Goal: Check status: Check status

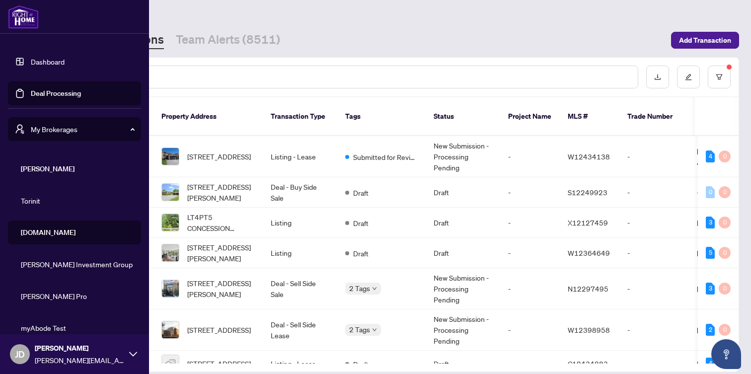
click at [70, 134] on span "My Brokerages" at bounding box center [82, 129] width 103 height 11
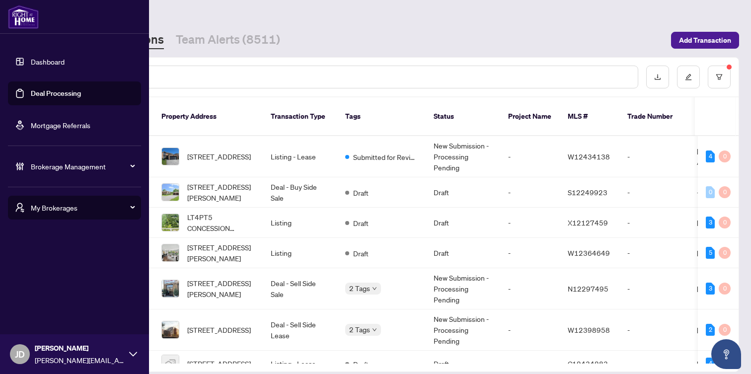
click at [67, 218] on div "My Brokerages" at bounding box center [74, 208] width 133 height 24
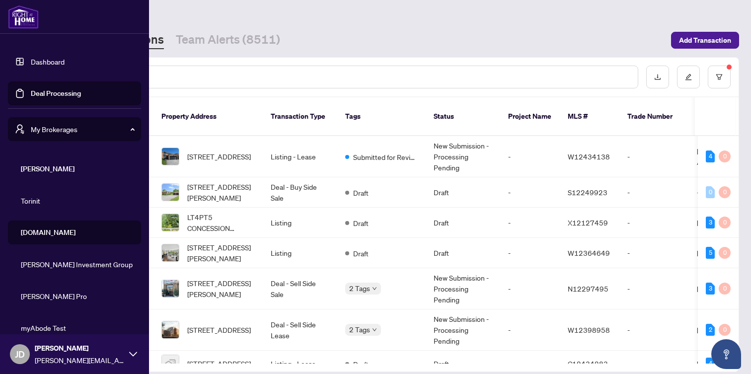
click at [59, 234] on span "Property.ca" at bounding box center [77, 232] width 113 height 11
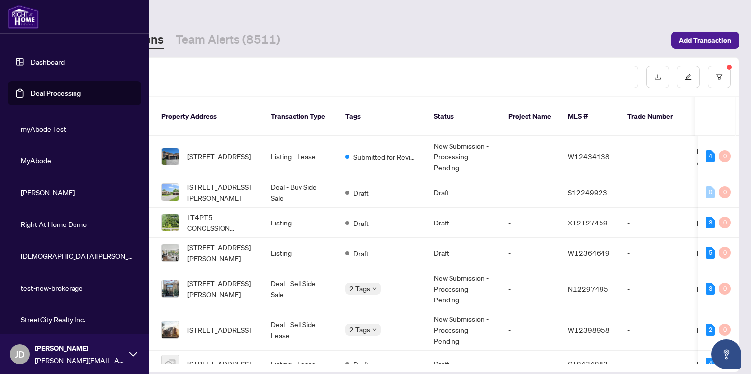
scroll to position [268, 0]
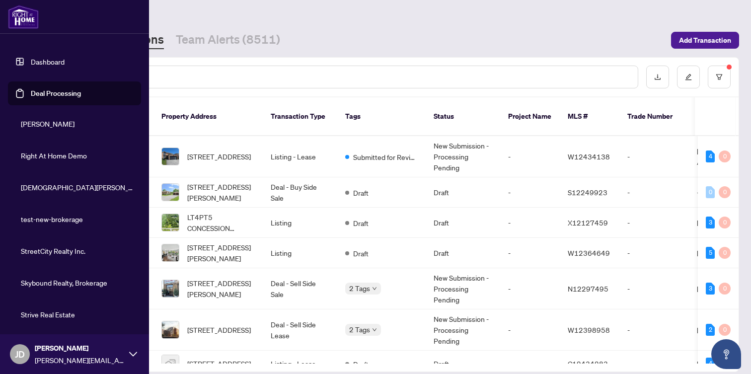
click at [65, 93] on link "Deal Processing" at bounding box center [56, 93] width 50 height 9
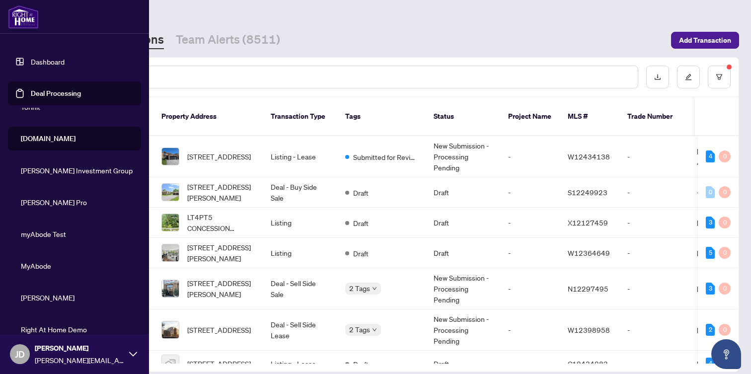
scroll to position [0, 0]
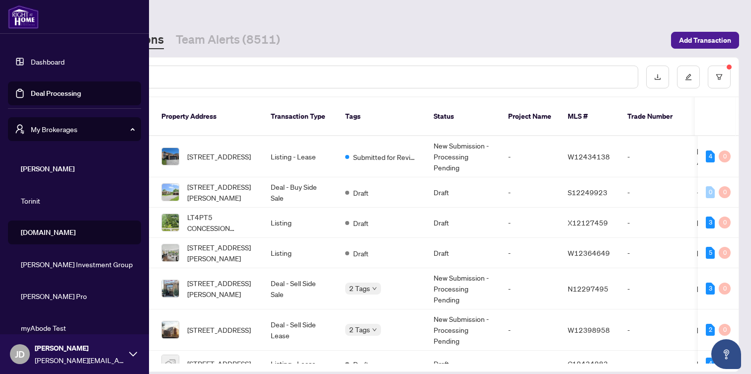
click at [61, 128] on span "My Brokerages" at bounding box center [82, 129] width 103 height 11
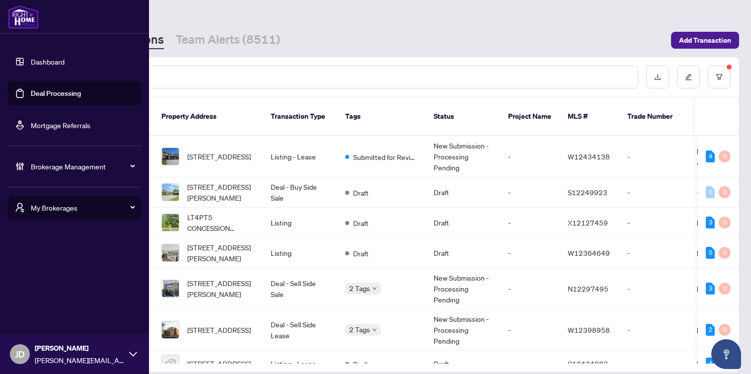
click at [53, 176] on div "Brokerage Management" at bounding box center [74, 167] width 133 height 24
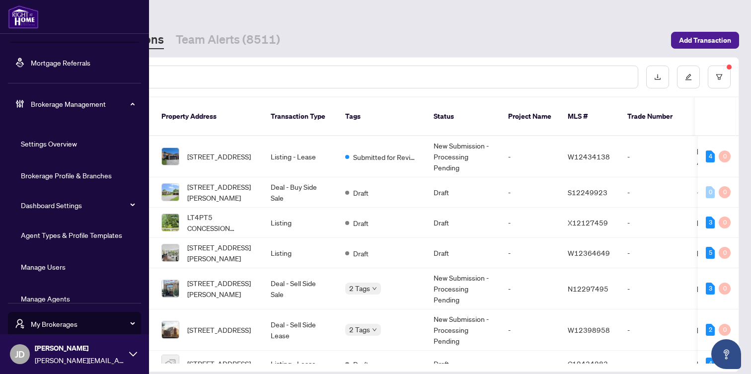
scroll to position [79, 0]
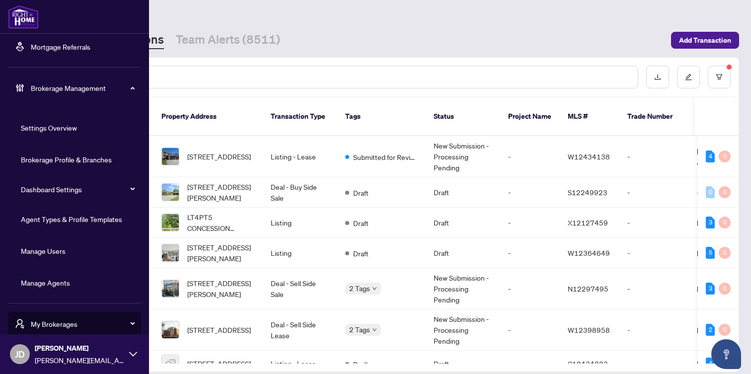
click at [52, 218] on link "Agent Types & Profile Templates" at bounding box center [71, 219] width 101 height 9
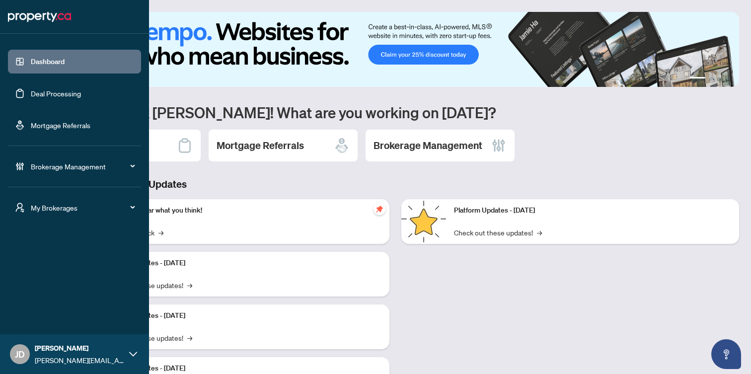
click at [76, 90] on link "Deal Processing" at bounding box center [56, 93] width 50 height 9
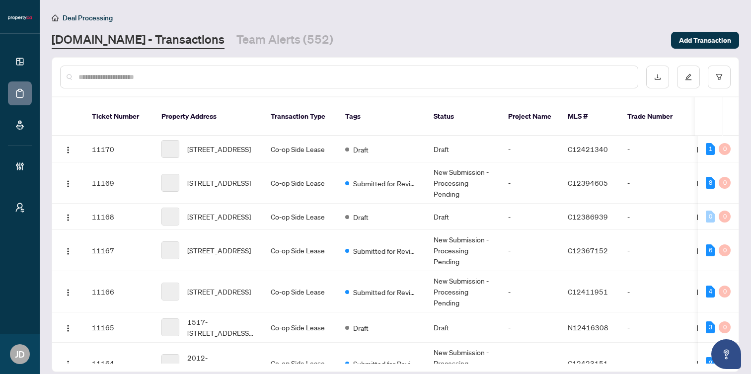
click at [210, 77] on input "text" at bounding box center [355, 77] width 552 height 11
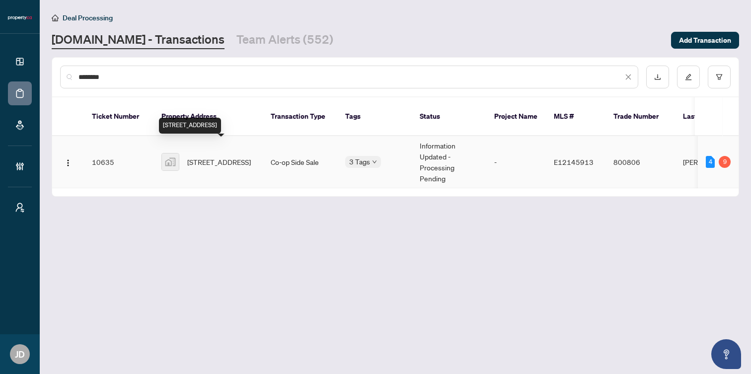
type input "********"
click at [217, 157] on span "40 Cedarvale Avenue, East York, ON, Canada" at bounding box center [219, 162] width 64 height 11
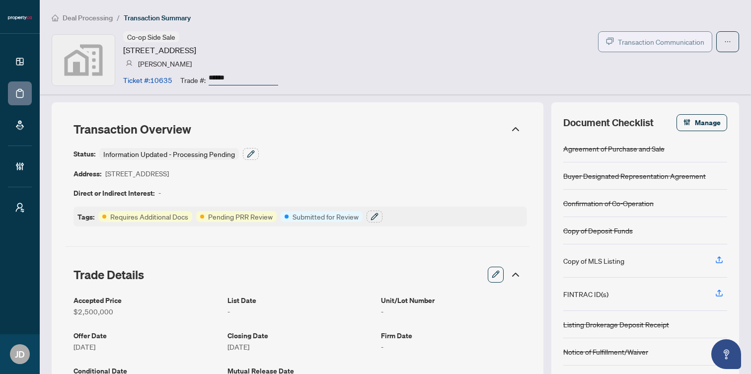
click at [642, 40] on span "Transaction Communication" at bounding box center [661, 41] width 86 height 11
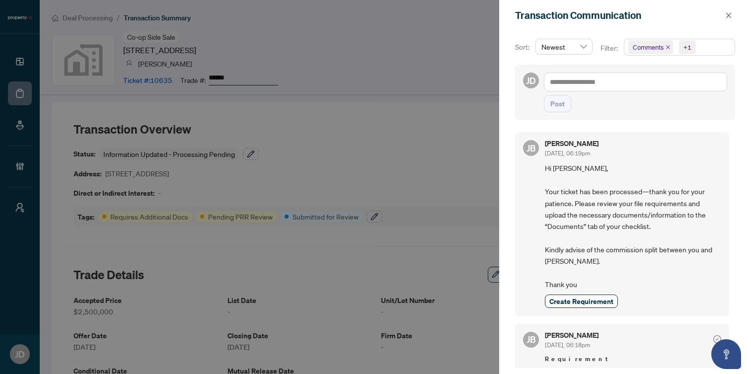
click at [707, 42] on span "Comments +1" at bounding box center [680, 47] width 110 height 16
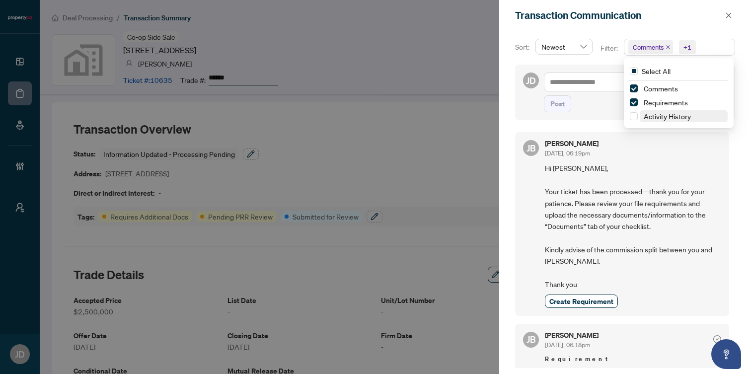
click at [645, 116] on span "Activity History" at bounding box center [667, 116] width 47 height 9
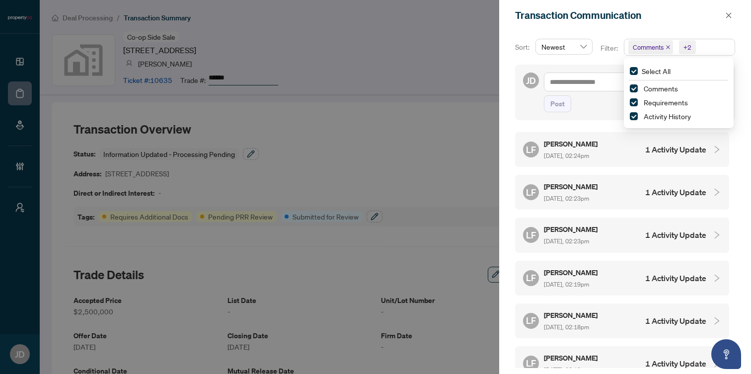
click at [645, 151] on h4 "1 Activity Update" at bounding box center [675, 150] width 61 height 12
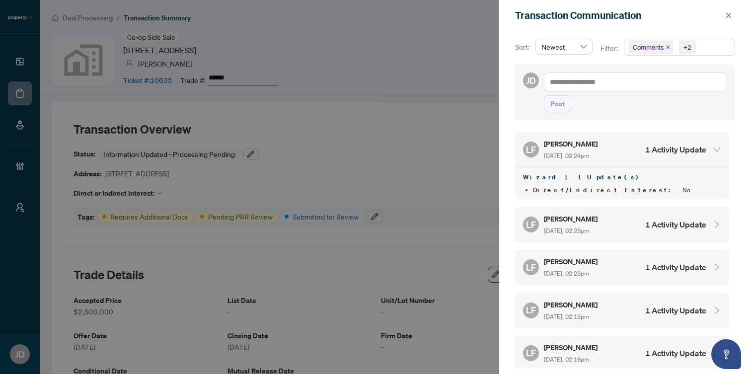
click at [645, 151] on h4 "1 Activity Update" at bounding box center [675, 150] width 61 height 12
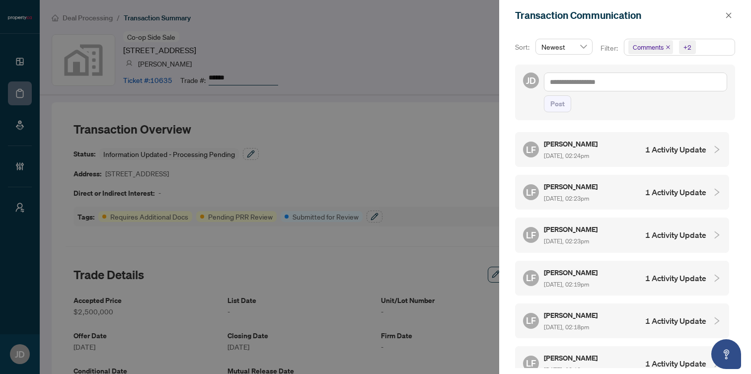
click at [654, 189] on h4 "1 Activity Update" at bounding box center [675, 192] width 61 height 12
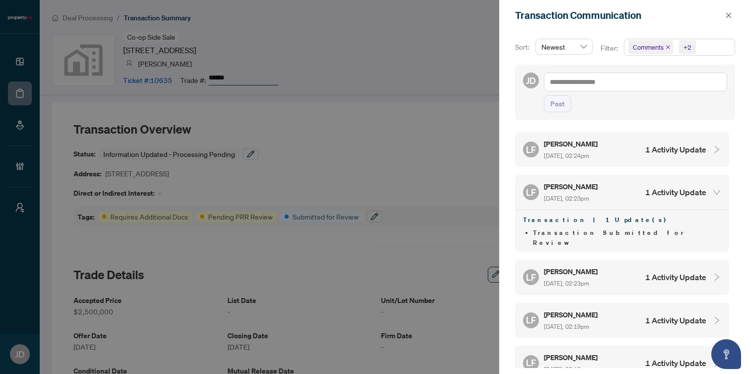
click at [654, 189] on h4 "1 Activity Update" at bounding box center [675, 192] width 61 height 12
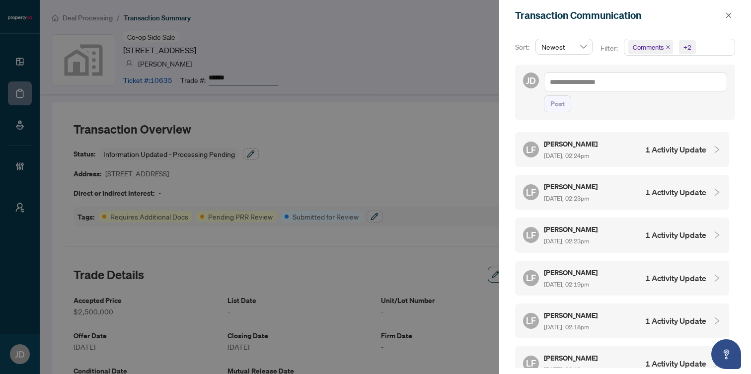
click at [405, 86] on div at bounding box center [375, 187] width 751 height 374
click at [729, 16] on icon "close" at bounding box center [728, 14] width 5 height 5
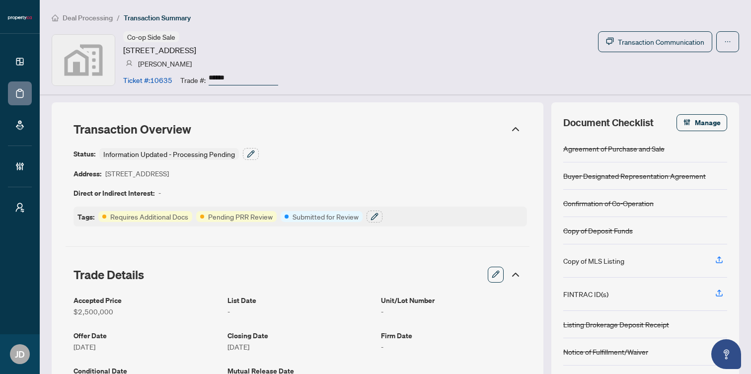
click at [73, 20] on span "Deal Processing" at bounding box center [88, 17] width 50 height 9
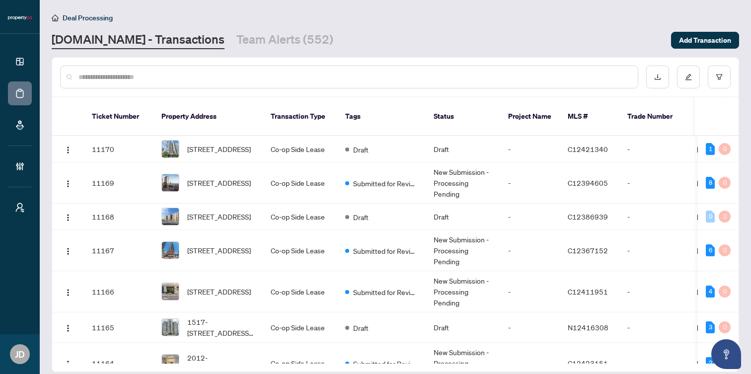
click at [156, 74] on input "text" at bounding box center [355, 77] width 552 height 11
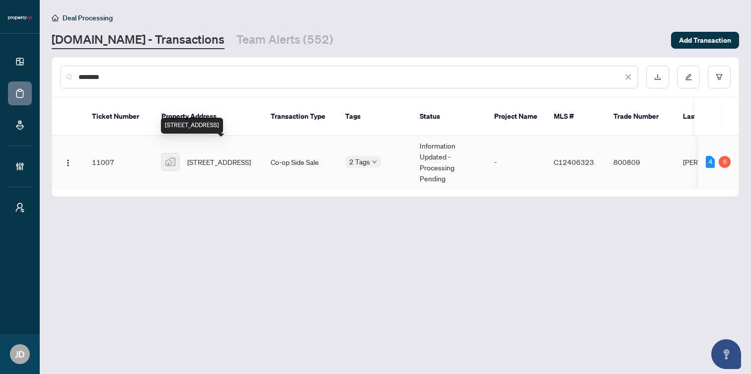
type input "********"
click at [224, 157] on span "120 Argyle Street, Toronto, ON, Canada" at bounding box center [219, 162] width 64 height 11
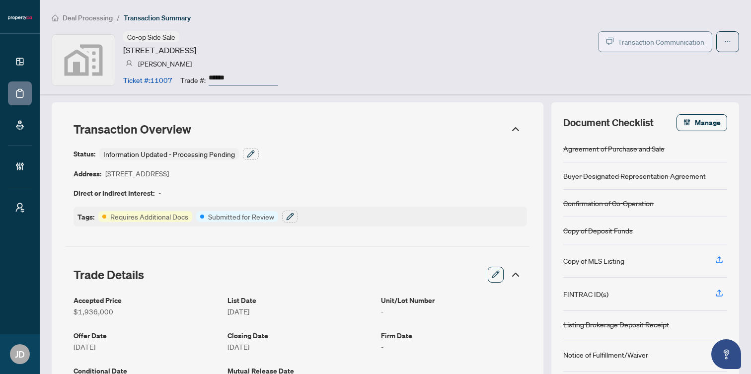
click at [627, 43] on span "Transaction Communication" at bounding box center [661, 41] width 86 height 11
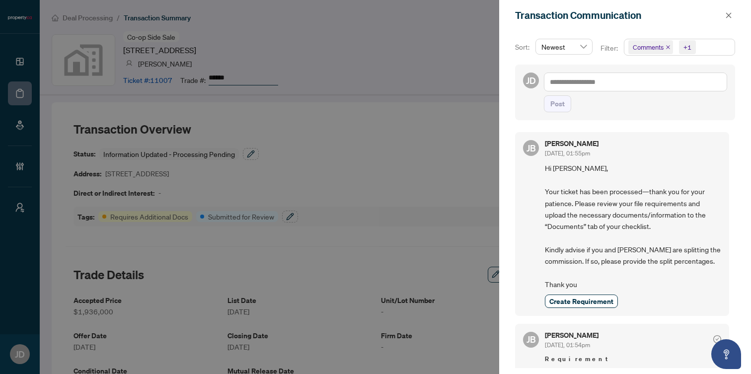
click at [713, 48] on span "Comments +1" at bounding box center [680, 47] width 110 height 16
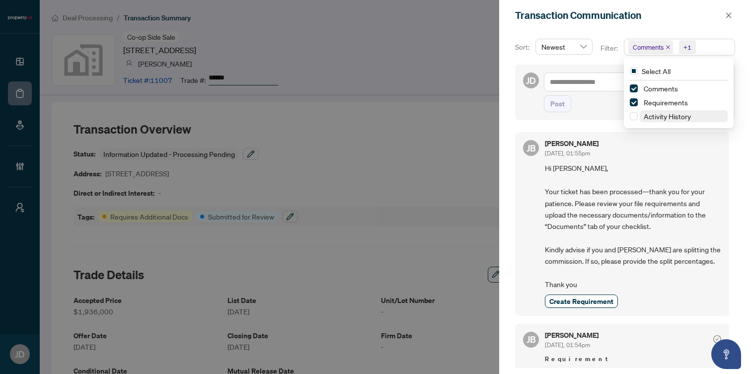
click at [677, 114] on span "Activity History" at bounding box center [667, 116] width 47 height 9
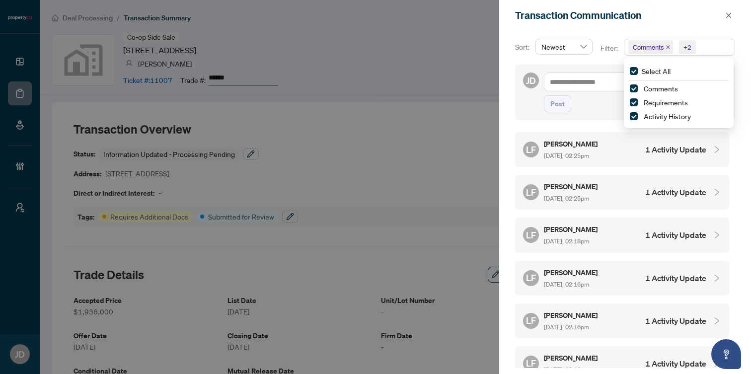
click at [675, 157] on div "LF Leonard Fridman Sep/30/2025, 02:25pm 1 Activity Update" at bounding box center [614, 149] width 183 height 23
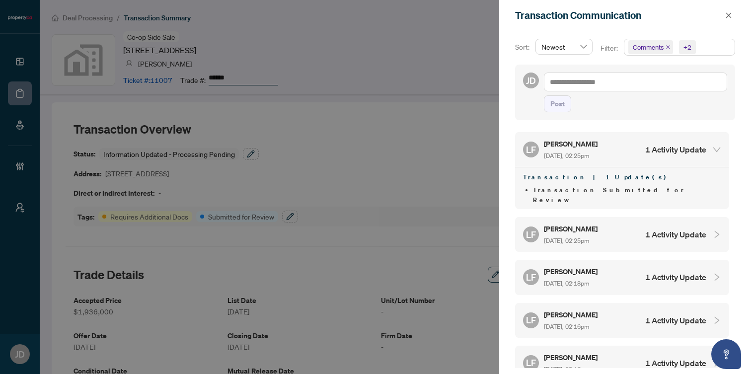
click at [675, 157] on div "LF Leonard Fridman Sep/30/2025, 02:25pm 1 Activity Update" at bounding box center [614, 149] width 183 height 23
click at [439, 84] on div at bounding box center [375, 187] width 751 height 374
click at [394, 164] on div at bounding box center [375, 187] width 751 height 374
click at [726, 14] on icon "close" at bounding box center [729, 15] width 7 height 7
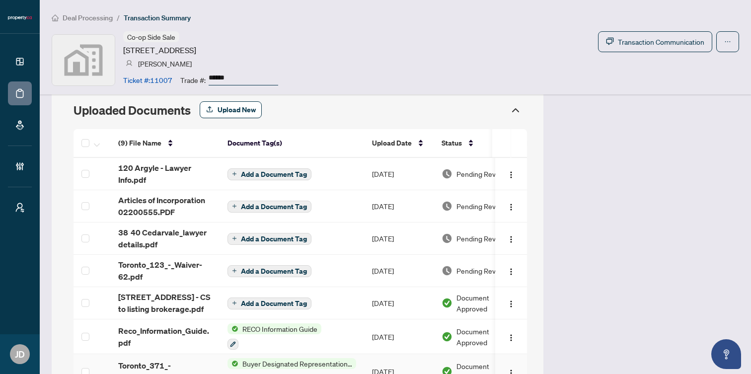
scroll to position [857, 0]
